Goal: Task Accomplishment & Management: Complete application form

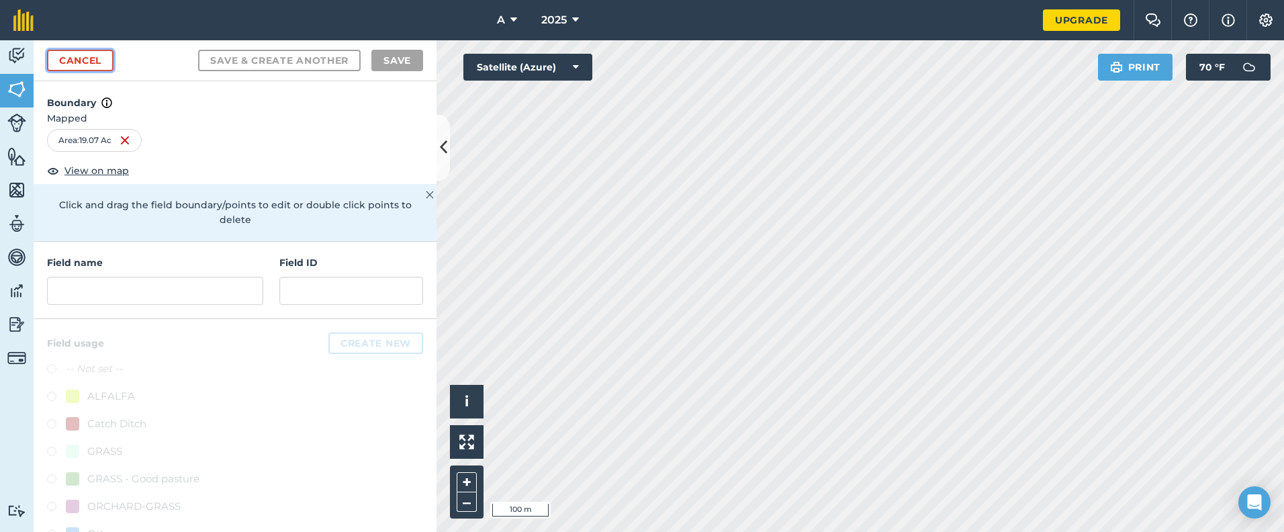
click at [93, 56] on link "Cancel" at bounding box center [80, 60] width 67 height 21
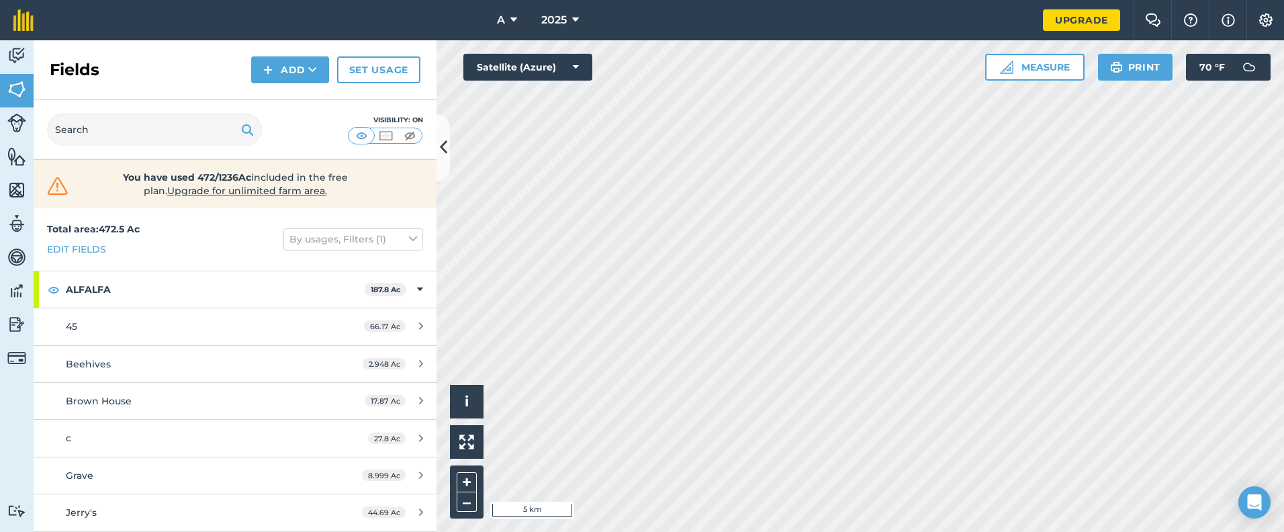
click at [433, 144] on div "Visibility: On" at bounding box center [235, 130] width 403 height 60
click at [441, 142] on icon at bounding box center [443, 148] width 7 height 24
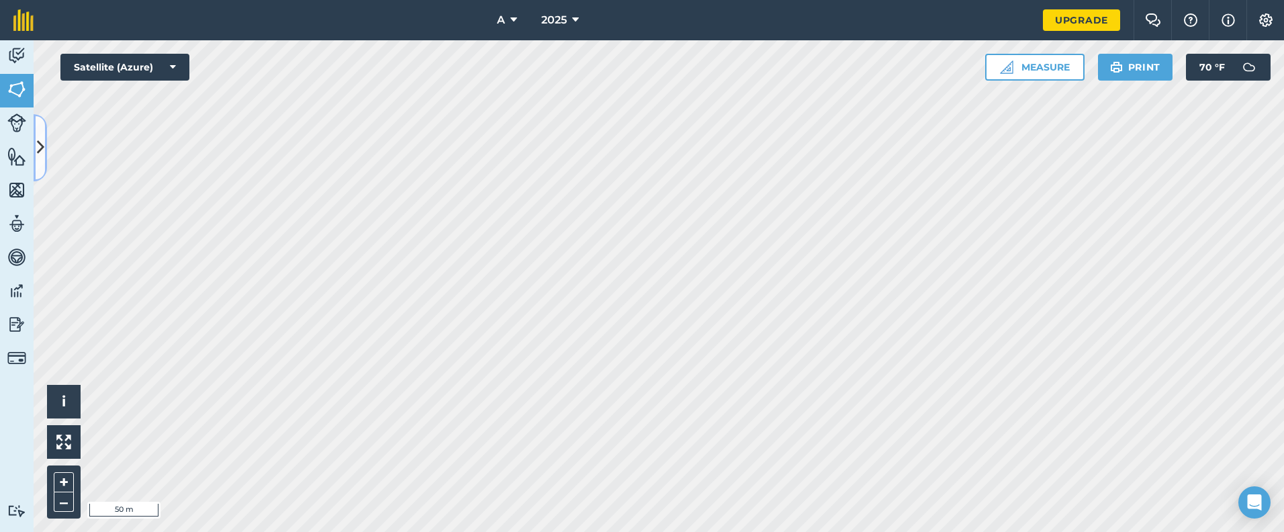
click at [46, 150] on button at bounding box center [40, 147] width 13 height 67
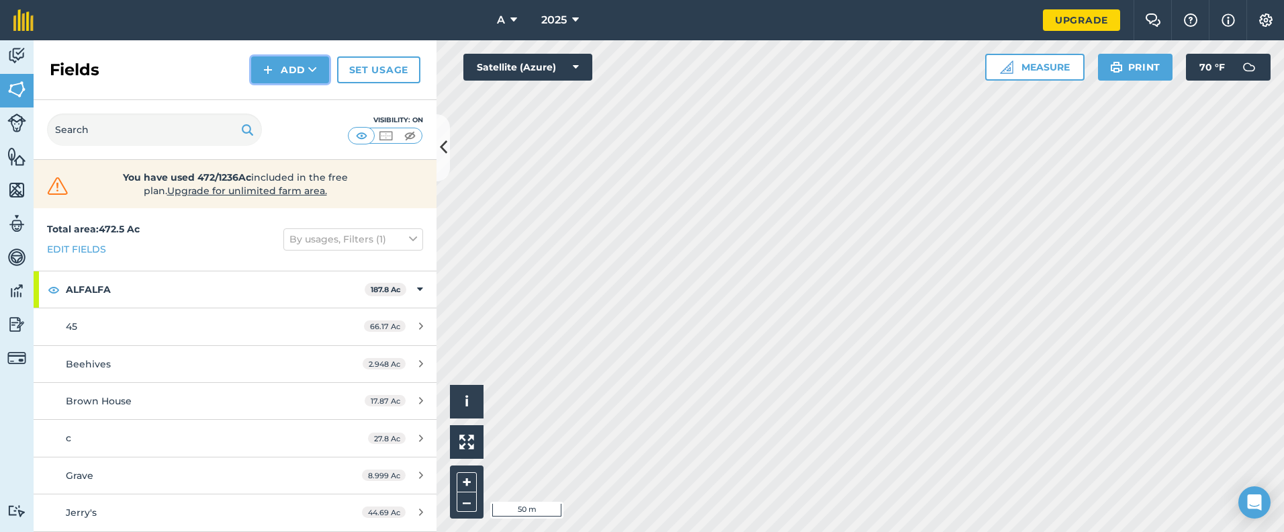
click at [302, 66] on button "Add" at bounding box center [290, 69] width 78 height 27
click at [290, 97] on link "Draw" at bounding box center [290, 100] width 74 height 30
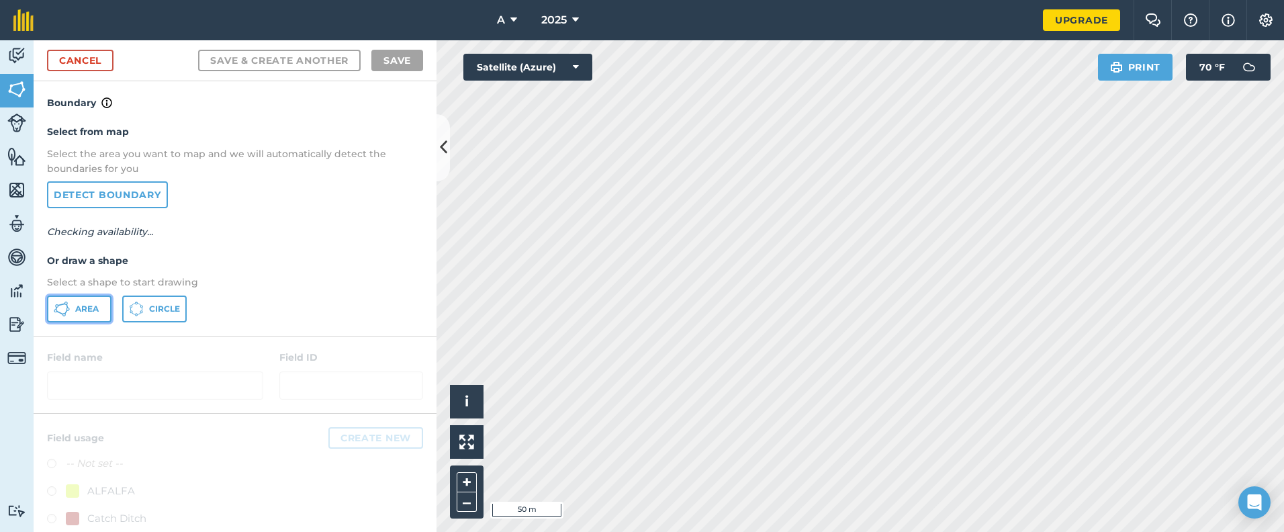
click at [85, 313] on span "Area" at bounding box center [87, 309] width 24 height 11
click at [441, 154] on icon at bounding box center [443, 148] width 7 height 24
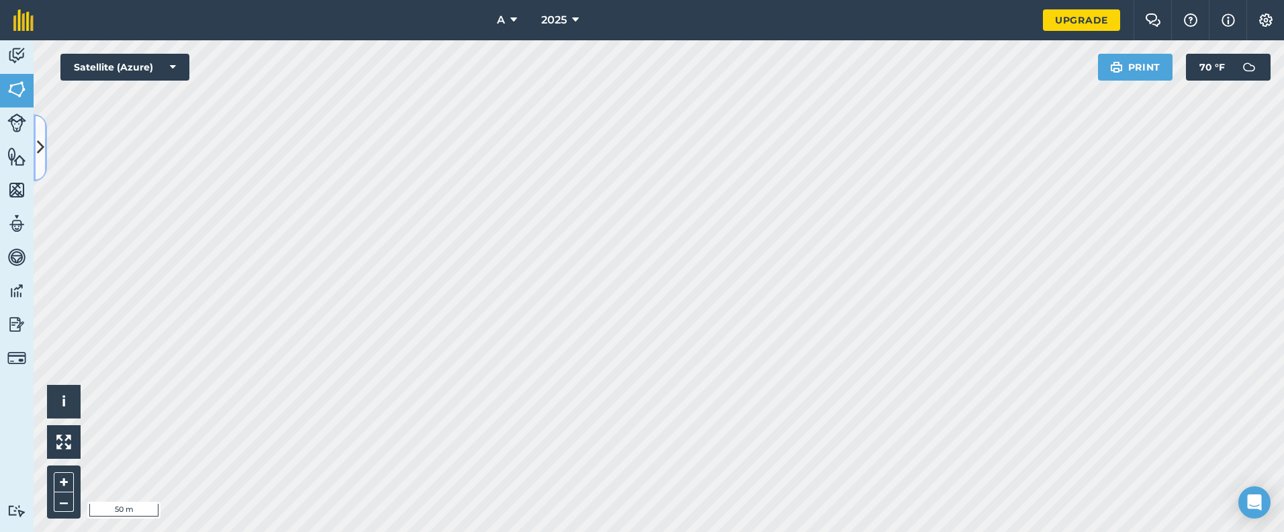
click at [39, 148] on icon at bounding box center [40, 148] width 7 height 24
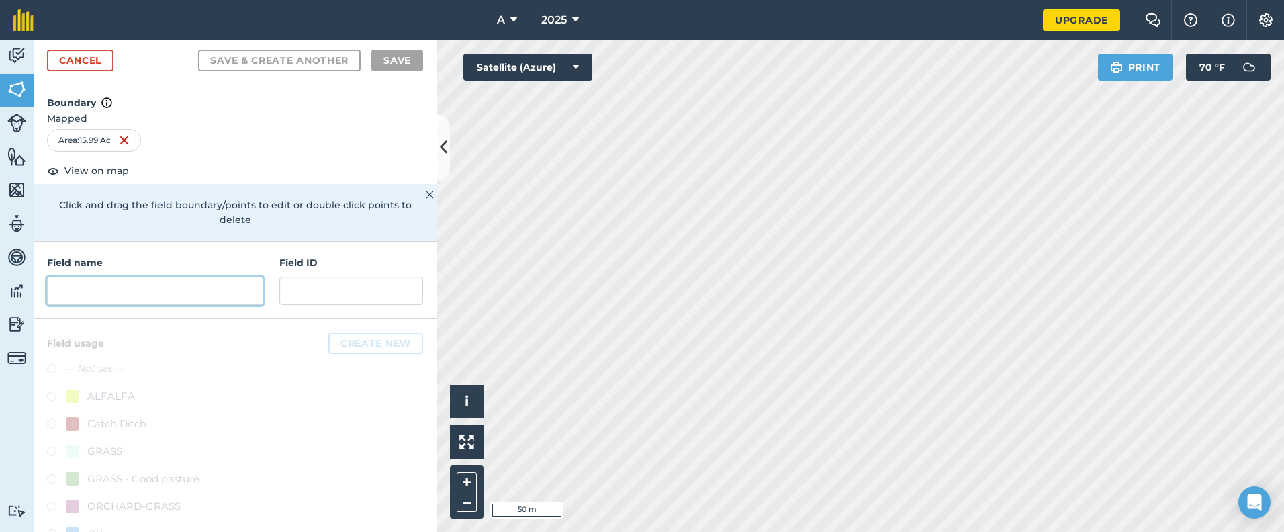
click at [170, 302] on input "text" at bounding box center [155, 291] width 216 height 28
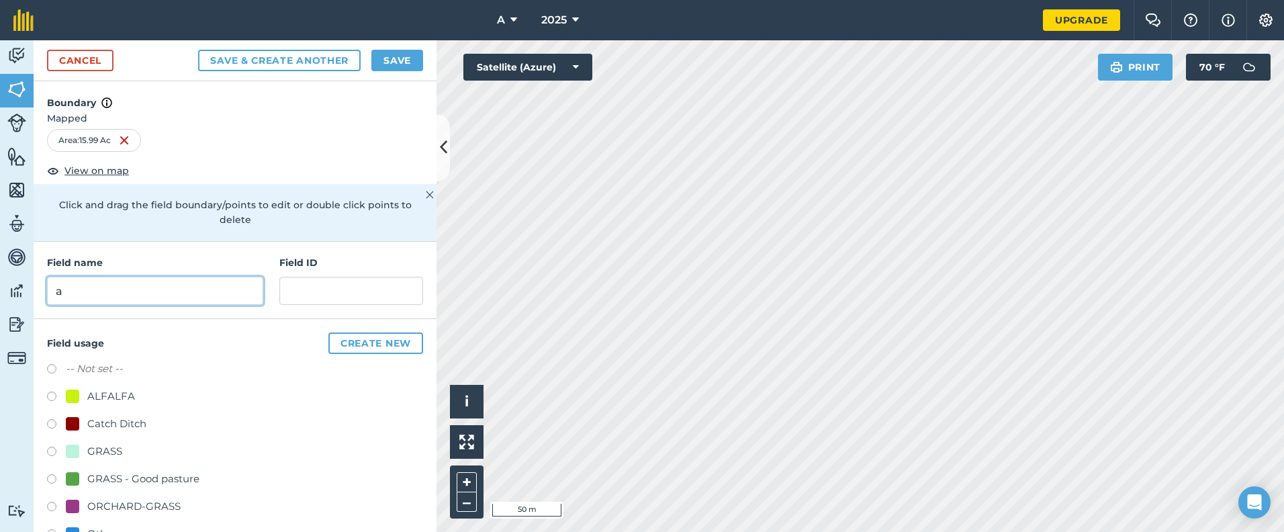
type input "a"
click at [130, 447] on div "GRASS" at bounding box center [235, 452] width 376 height 19
click at [99, 453] on div "GRASS" at bounding box center [104, 451] width 35 height 16
radio input "true"
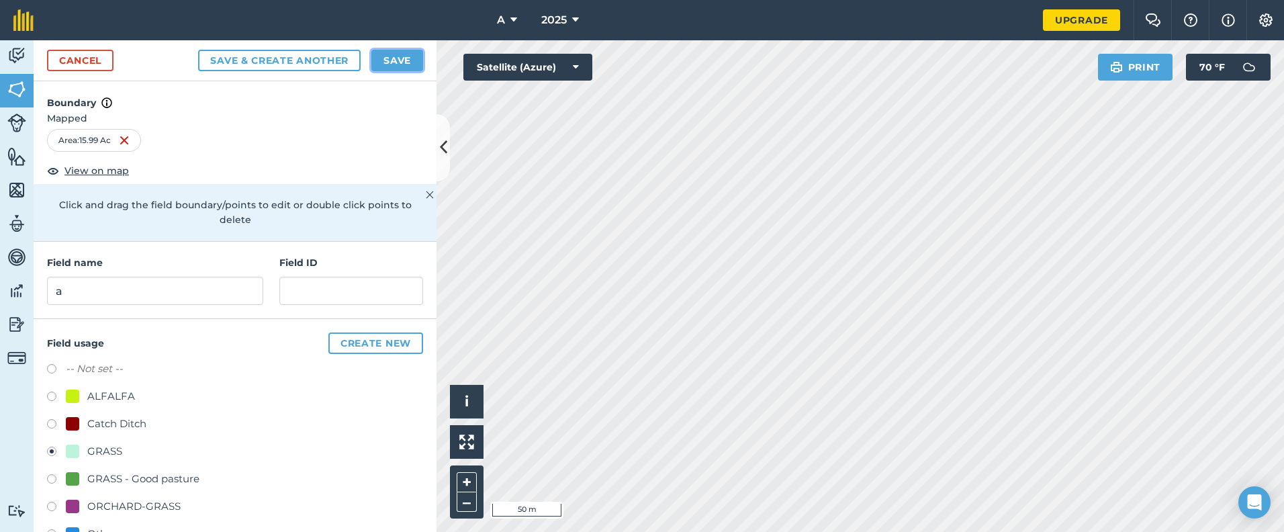
drag, startPoint x: 413, startPoint y: 54, endPoint x: 416, endPoint y: 105, distance: 51.1
click at [413, 55] on button "Save" at bounding box center [397, 60] width 52 height 21
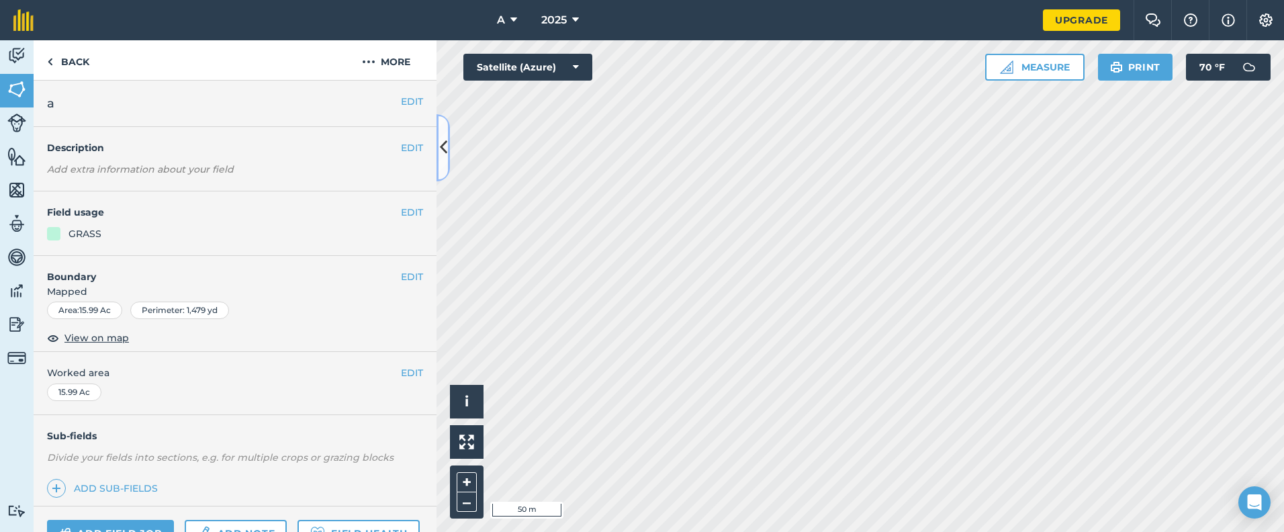
click at [441, 146] on icon at bounding box center [443, 148] width 7 height 24
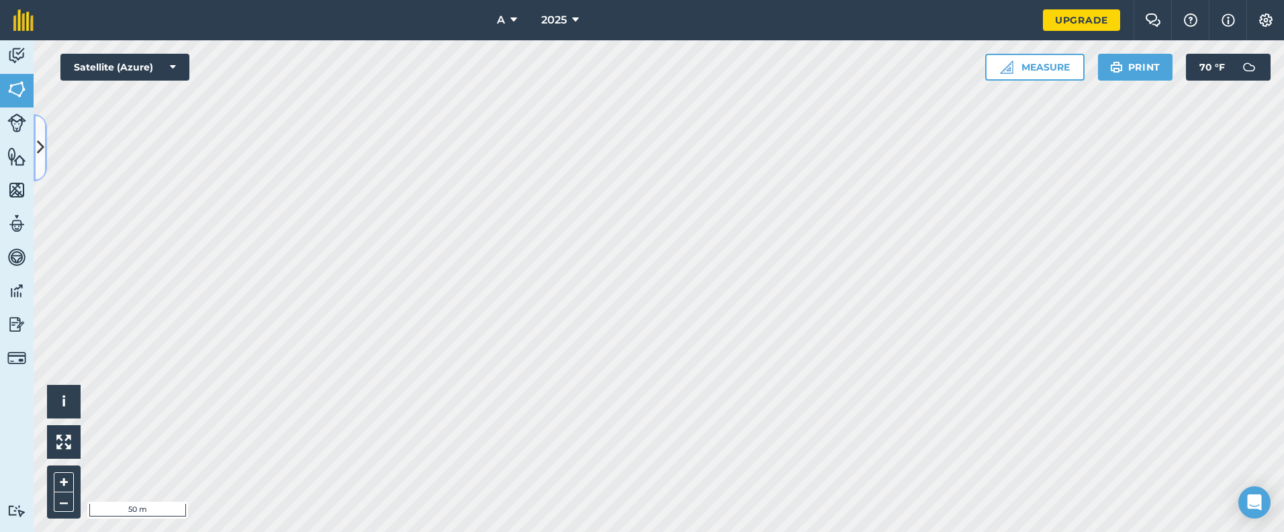
click at [43, 162] on button at bounding box center [40, 147] width 13 height 67
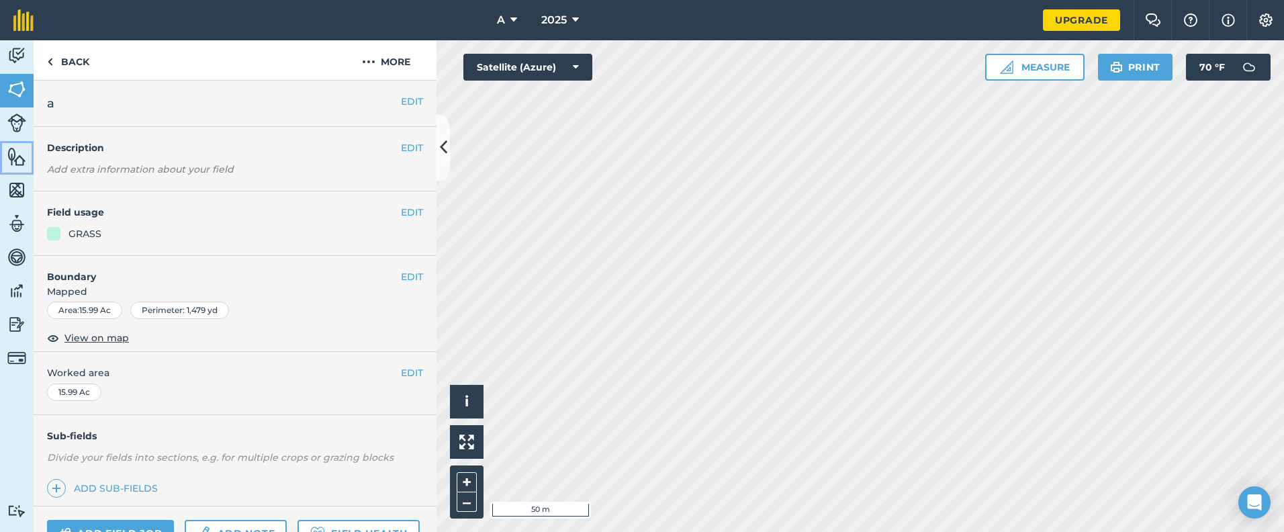
click at [15, 153] on img at bounding box center [16, 156] width 19 height 20
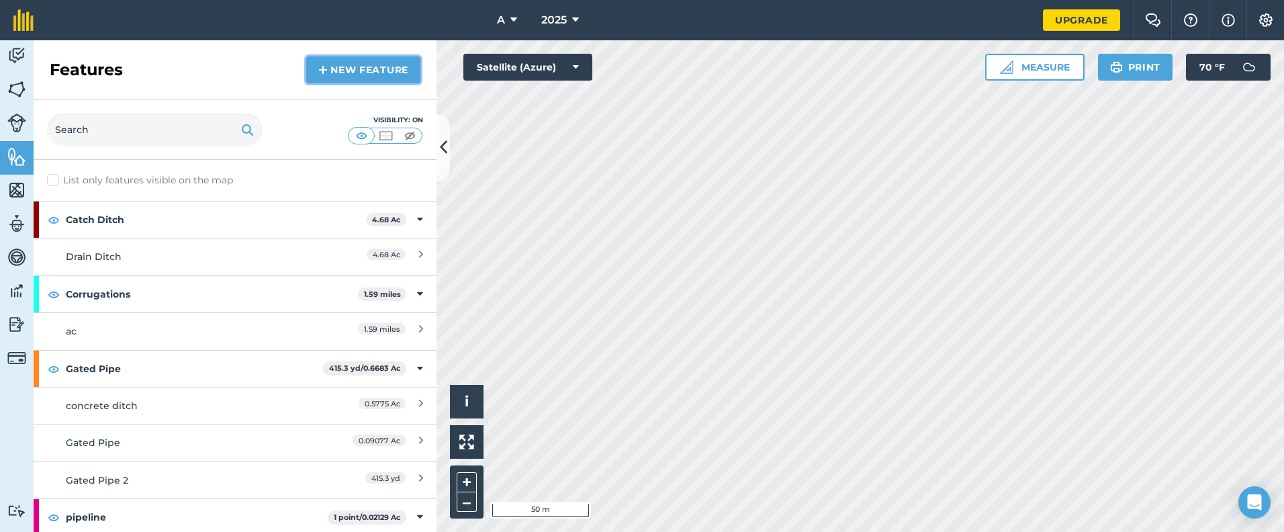
click at [325, 71] on img at bounding box center [322, 70] width 9 height 16
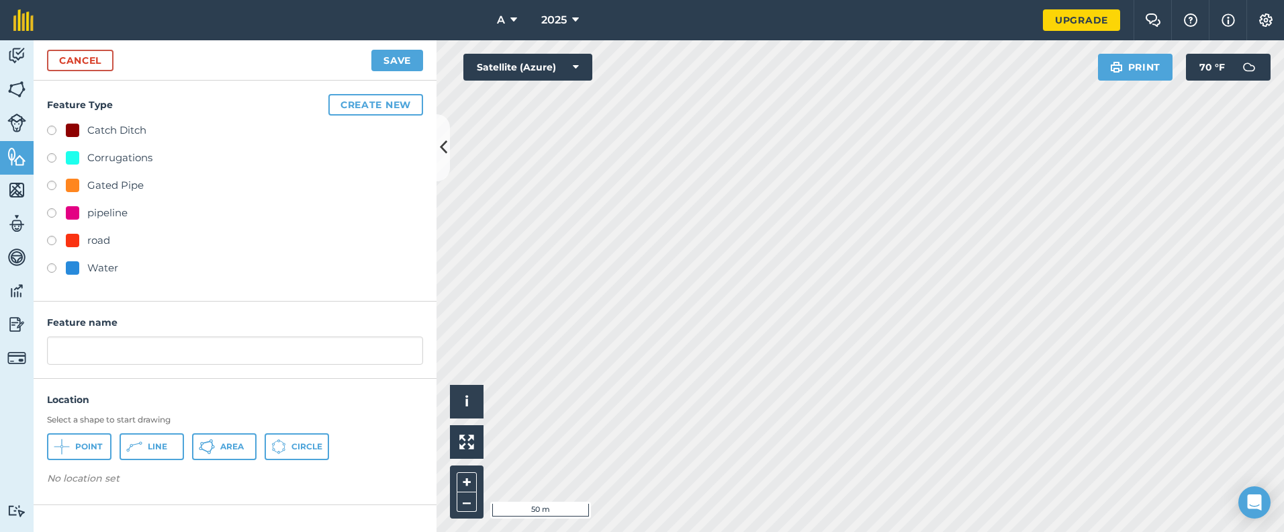
drag, startPoint x: 87, startPoint y: 262, endPoint x: 167, endPoint y: 239, distance: 83.1
click at [87, 261] on div "Water" at bounding box center [102, 268] width 31 height 16
radio input "true"
type input "Water 2"
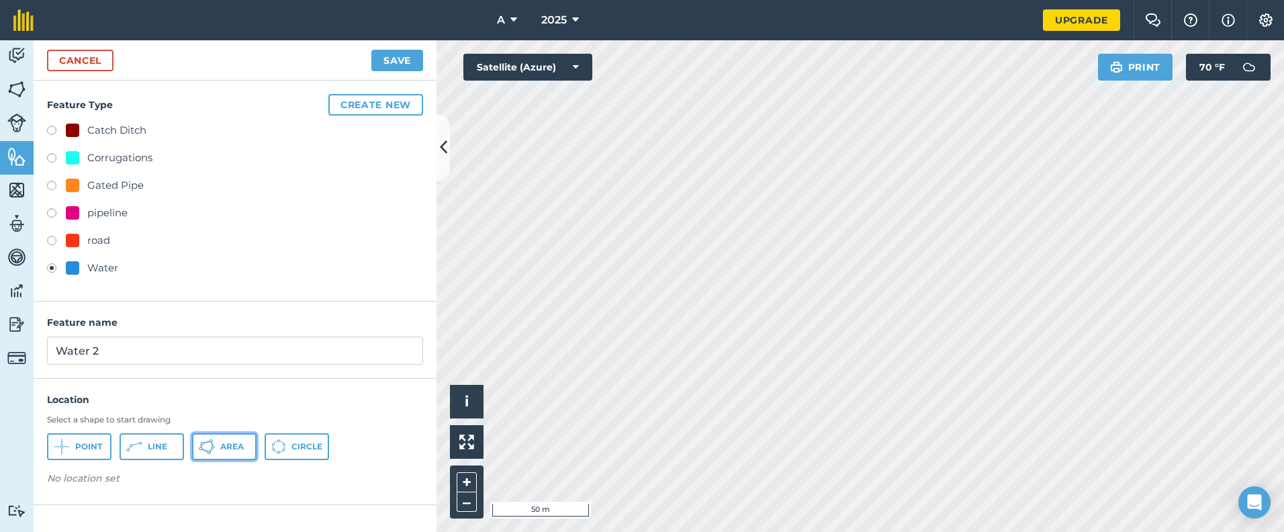
drag, startPoint x: 200, startPoint y: 438, endPoint x: 252, endPoint y: 402, distance: 63.2
click at [200, 435] on button "Area" at bounding box center [224, 446] width 64 height 27
click at [413, 71] on button "Save" at bounding box center [397, 60] width 52 height 21
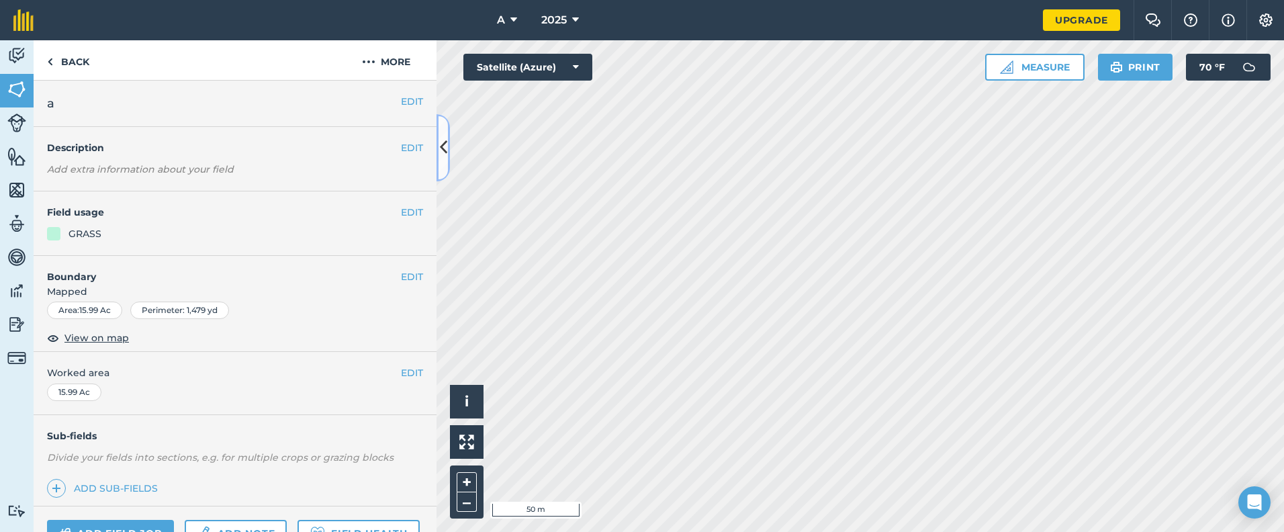
click at [439, 141] on button at bounding box center [443, 147] width 13 height 67
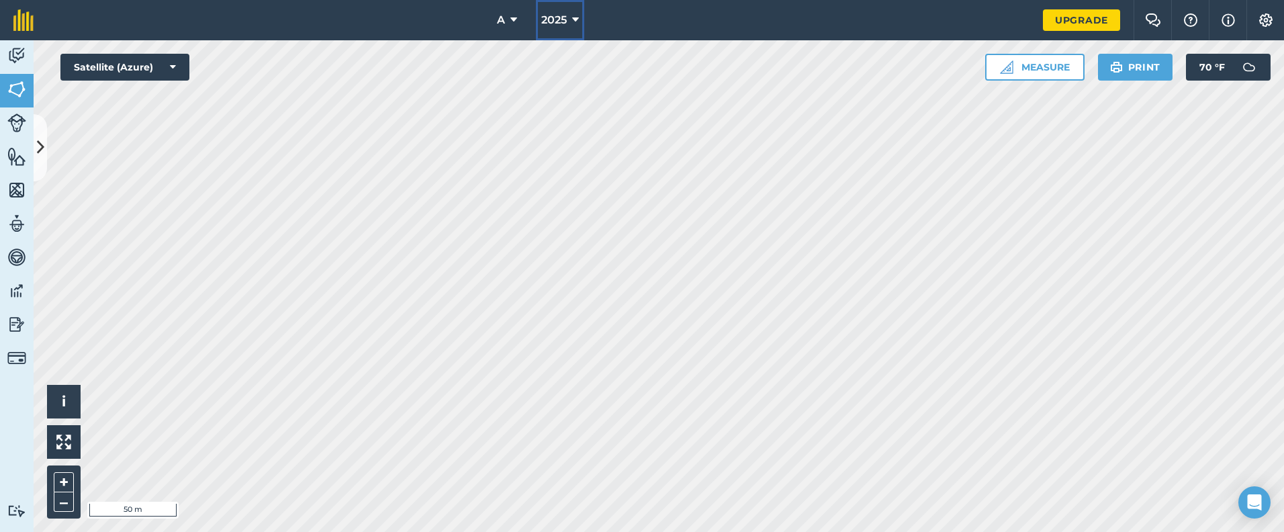
click at [564, 29] on button "2025" at bounding box center [560, 20] width 48 height 40
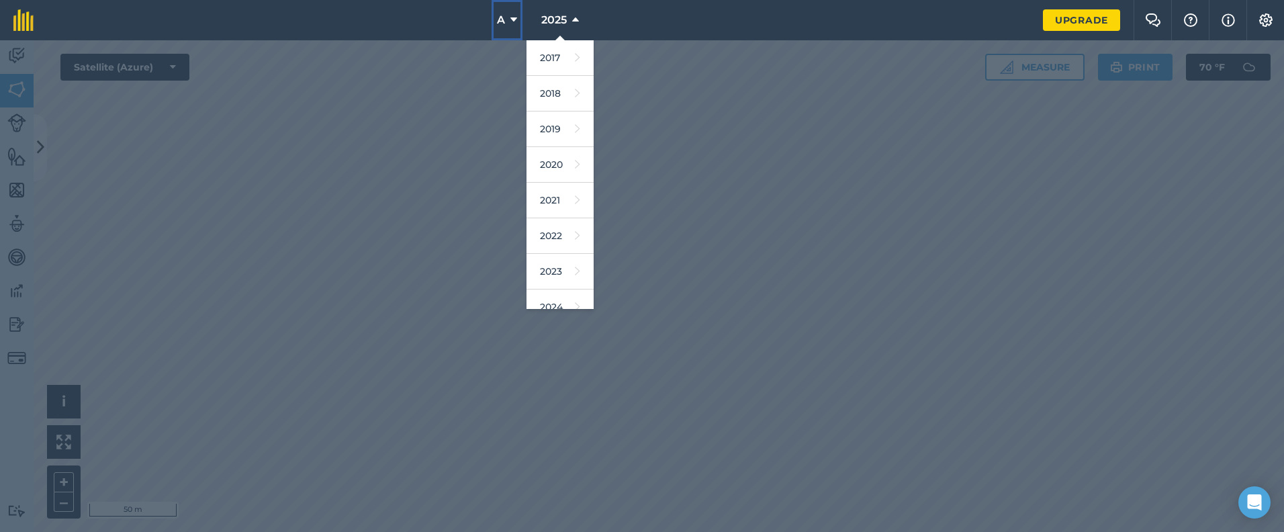
click at [505, 19] on span "A" at bounding box center [501, 20] width 8 height 16
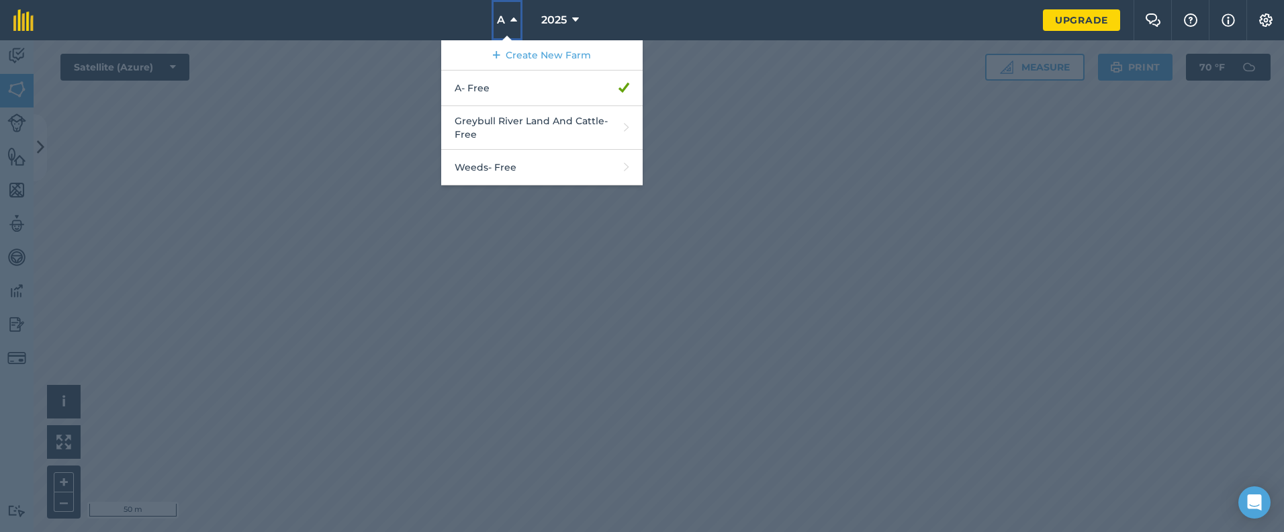
click at [510, 13] on button "A" at bounding box center [507, 20] width 31 height 40
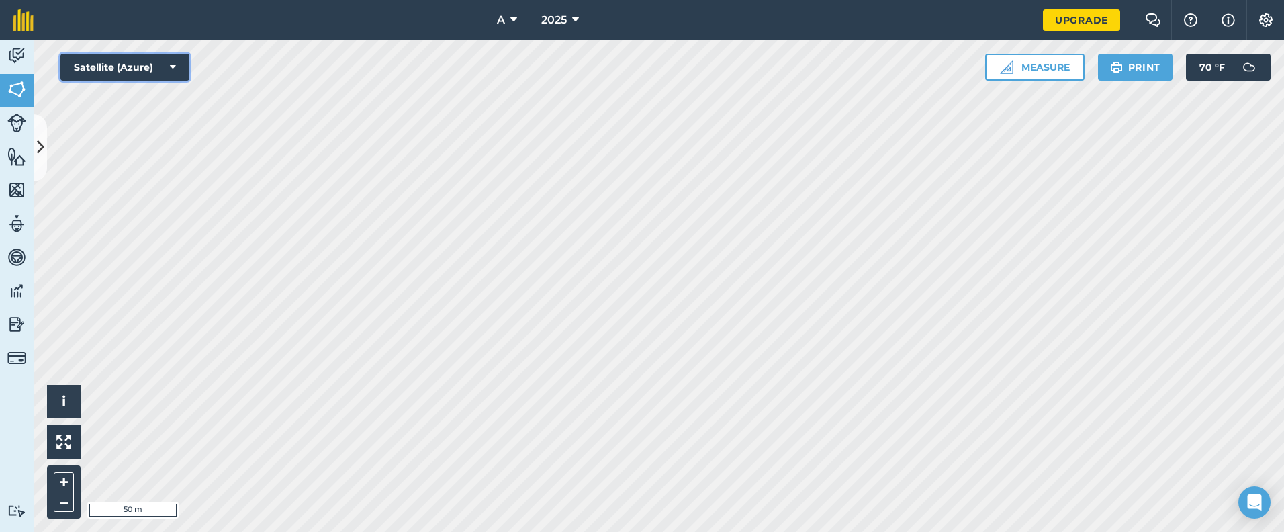
click at [167, 72] on button "Satellite (Azure)" at bounding box center [124, 67] width 129 height 27
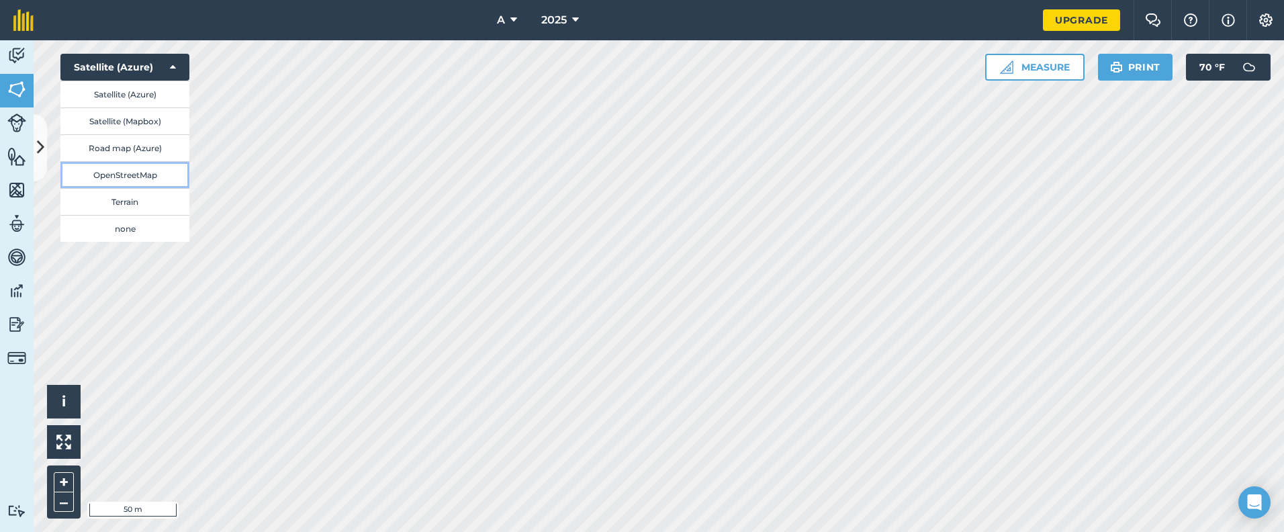
click at [151, 183] on button "OpenStreetMap" at bounding box center [124, 174] width 129 height 27
